Goal: Download file/media

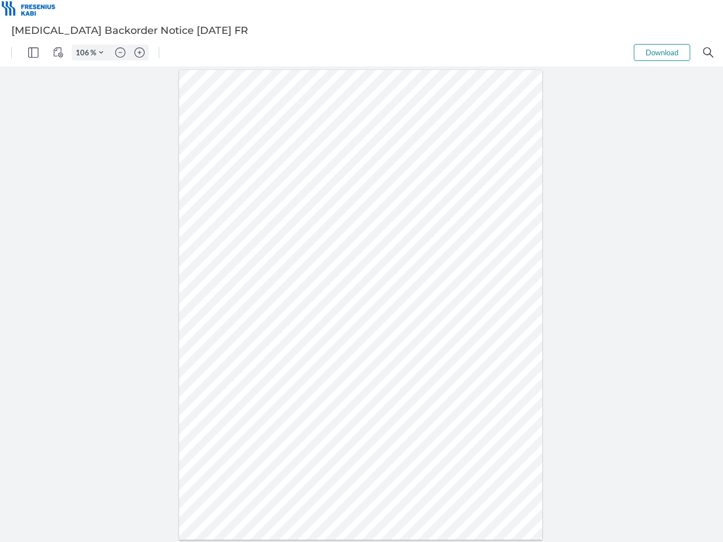
click at [33, 53] on img "Panel" at bounding box center [33, 52] width 10 height 10
click at [58, 53] on img "View Controls" at bounding box center [58, 52] width 10 height 10
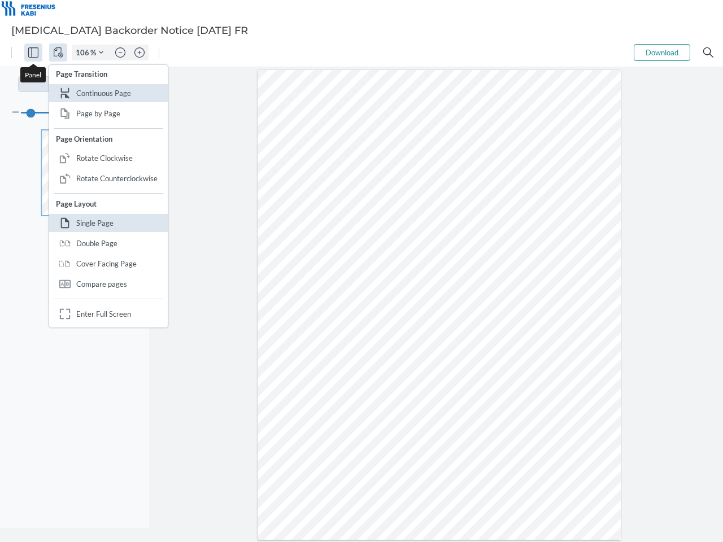
click at [84, 53] on input "106" at bounding box center [81, 52] width 18 height 10
click at [101, 53] on img "Zoom Controls" at bounding box center [101, 52] width 5 height 5
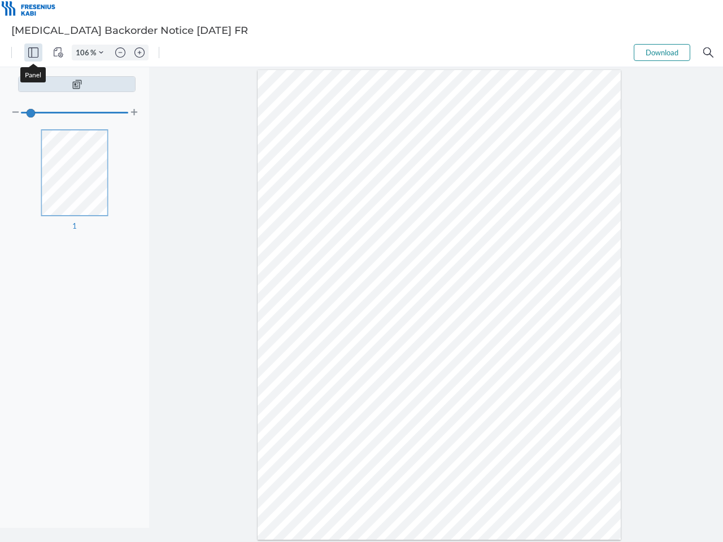
click at [120, 53] on img "Zoom out" at bounding box center [120, 52] width 10 height 10
click at [140, 53] on img "Zoom in" at bounding box center [139, 52] width 10 height 10
type input "106"
click at [662, 53] on button "Download" at bounding box center [662, 52] width 56 height 17
click at [708, 53] on img "Search" at bounding box center [708, 52] width 10 height 10
